Goal: Task Accomplishment & Management: Complete application form

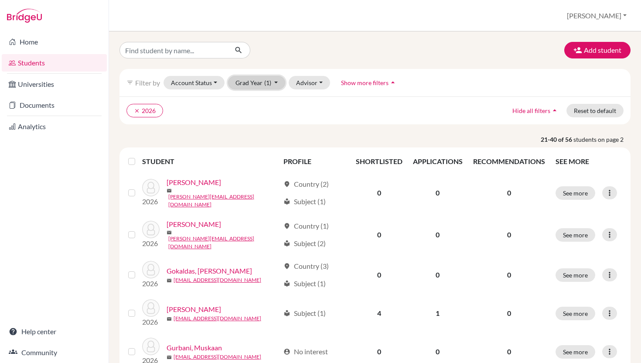
click at [271, 86] on span "(1)" at bounding box center [267, 82] width 7 height 7
click at [269, 120] on div "2027" at bounding box center [254, 115] width 31 height 10
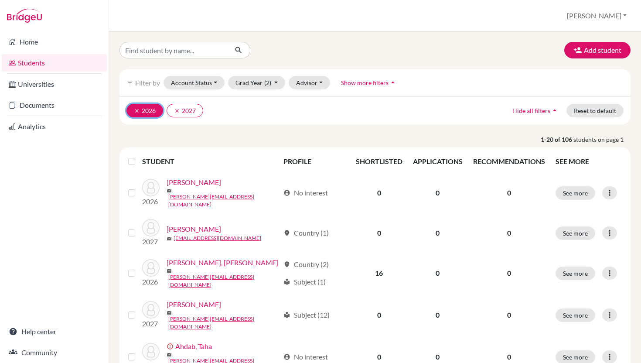
click at [140, 114] on icon "clear" at bounding box center [137, 111] width 6 height 6
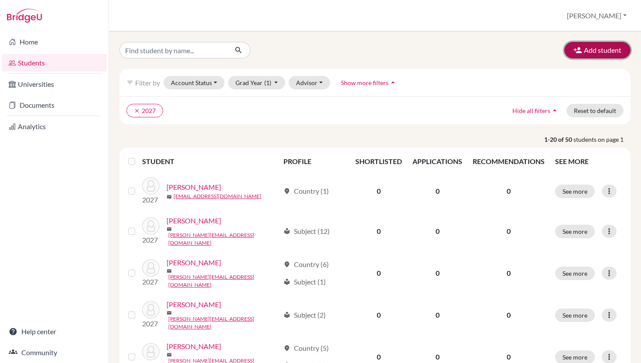
click at [582, 53] on button "Add student" at bounding box center [597, 50] width 66 height 17
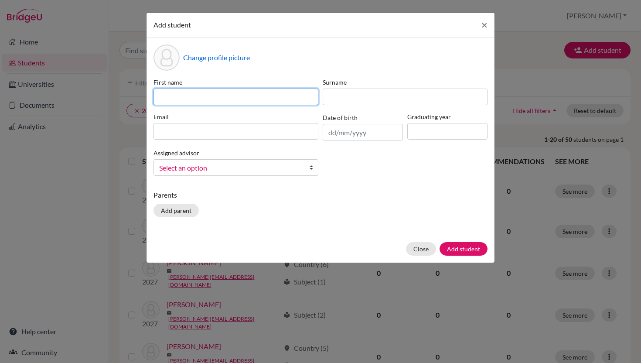
click at [221, 100] on input at bounding box center [235, 97] width 165 height 17
type input "Chanon"
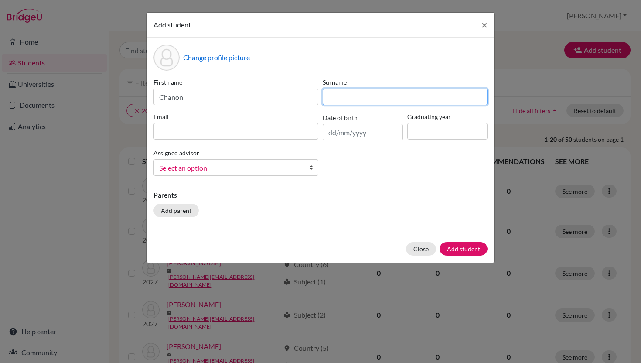
click at [385, 105] on input at bounding box center [405, 97] width 165 height 17
type input "Ossom"
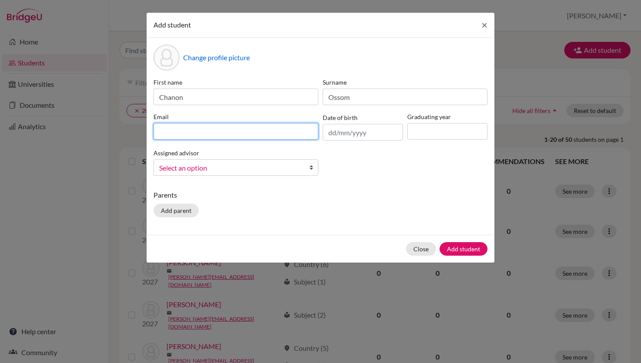
click at [282, 140] on input at bounding box center [235, 131] width 165 height 17
type input "[EMAIL_ADDRESS][DOMAIN_NAME]"
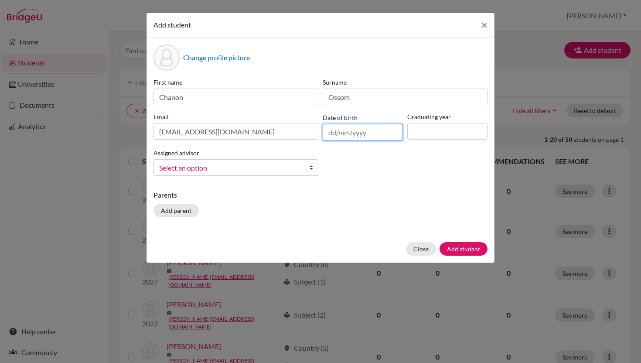
click at [355, 140] on input "text" at bounding box center [363, 132] width 80 height 17
type input "0"
type input "29/10/2009"
click at [425, 137] on input at bounding box center [447, 131] width 80 height 17
type input "2027"
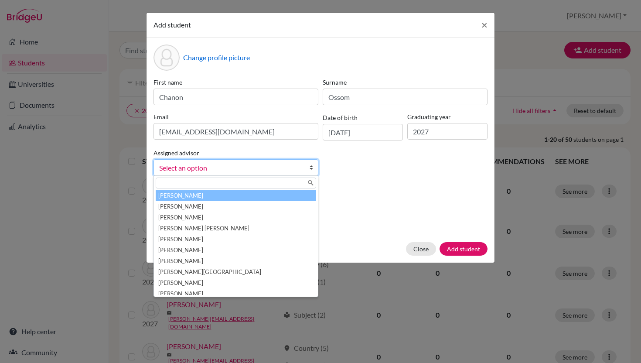
click at [281, 174] on span "Select an option" at bounding box center [230, 167] width 142 height 11
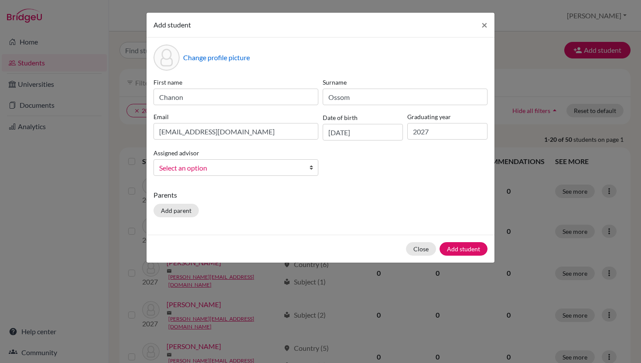
click at [281, 174] on span "Select an option" at bounding box center [230, 167] width 142 height 11
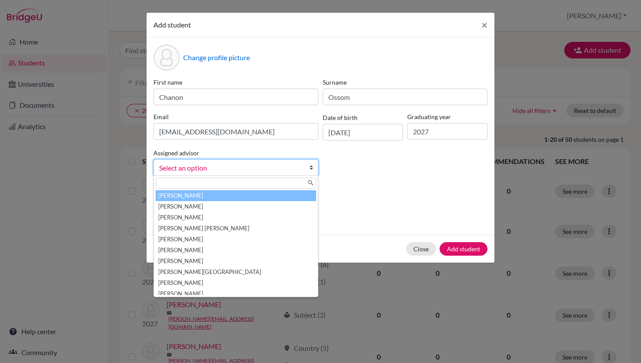
click at [281, 174] on span "Select an option" at bounding box center [230, 167] width 142 height 11
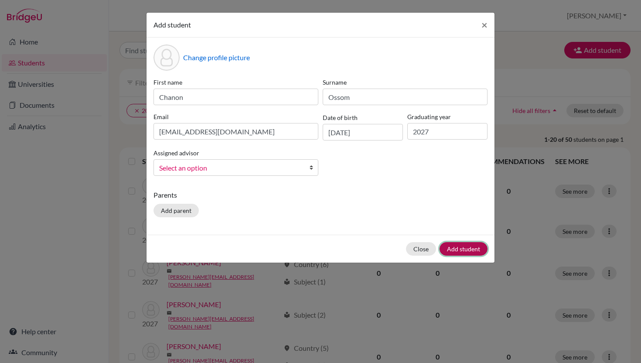
click at [463, 256] on button "Add student" at bounding box center [464, 249] width 48 height 14
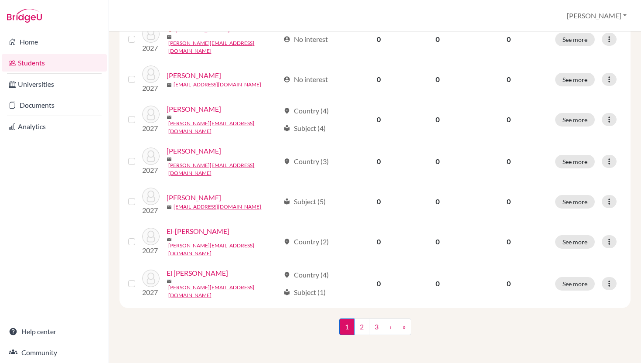
scroll to position [744, 0]
click at [377, 323] on link "3" at bounding box center [376, 326] width 15 height 17
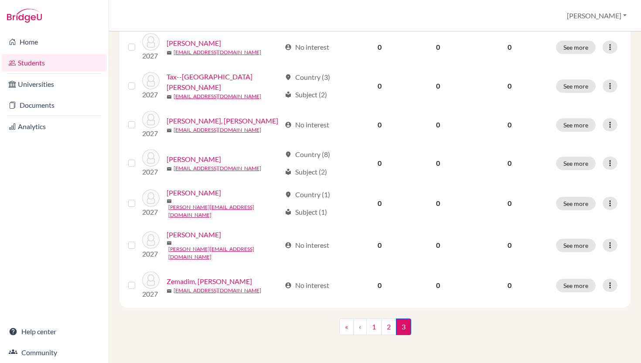
scroll to position [372, 0]
click at [388, 325] on link "2" at bounding box center [388, 326] width 15 height 17
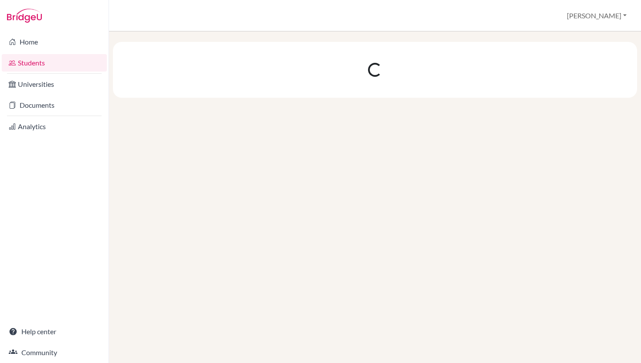
scroll to position [0, 0]
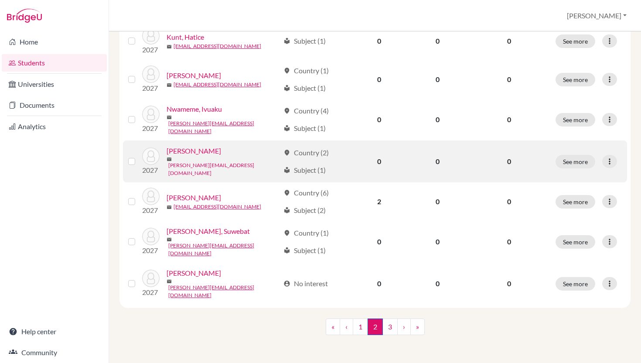
scroll to position [707, 0]
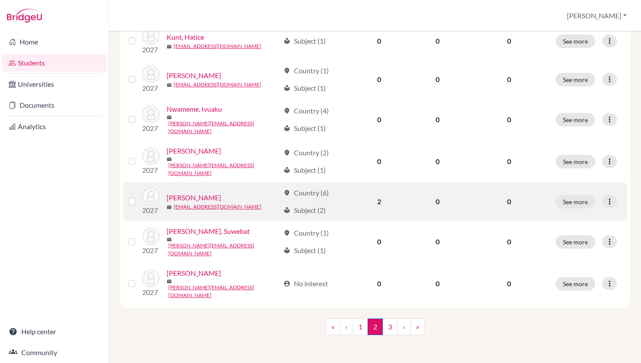
click at [221, 203] on link "[PERSON_NAME]" at bounding box center [194, 197] width 55 height 10
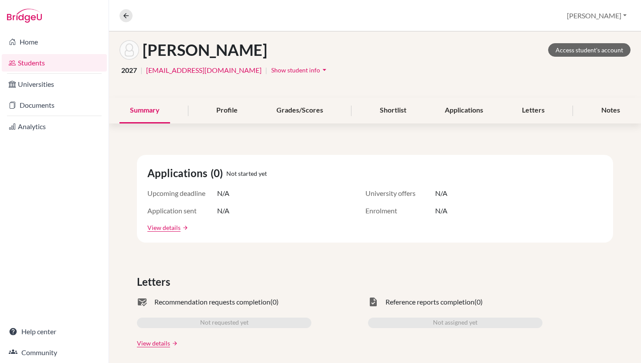
scroll to position [39, 0]
click at [224, 124] on div "Profile" at bounding box center [227, 111] width 42 height 26
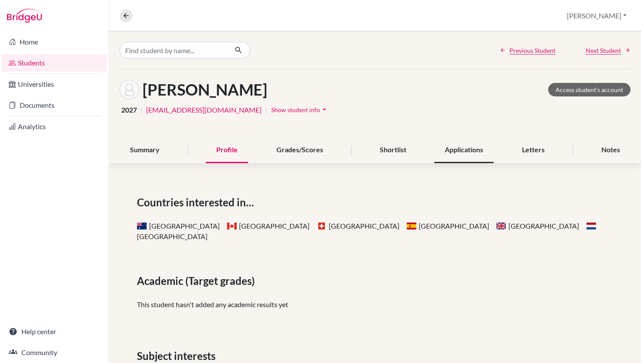
click at [466, 163] on div "Applications" at bounding box center [463, 150] width 59 height 26
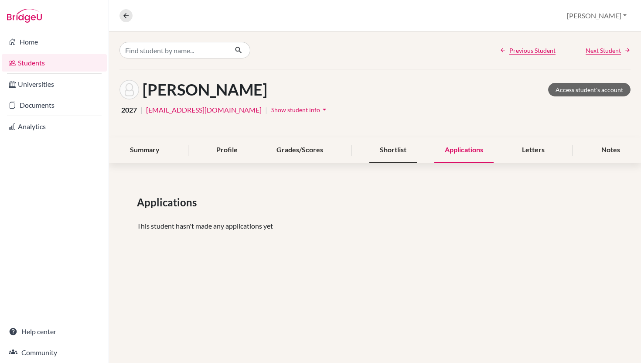
click at [386, 163] on div "Shortlist" at bounding box center [393, 150] width 48 height 26
